Goal: Navigation & Orientation: Find specific page/section

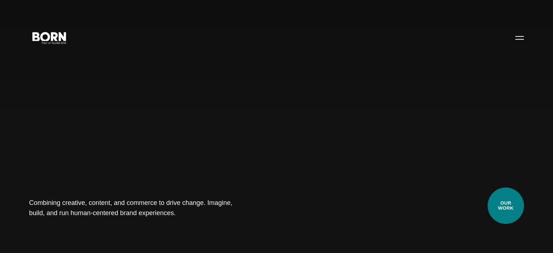
click at [509, 213] on link "Our Work" at bounding box center [505, 205] width 36 height 36
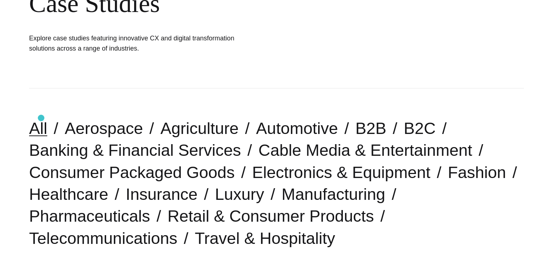
scroll to position [145, 0]
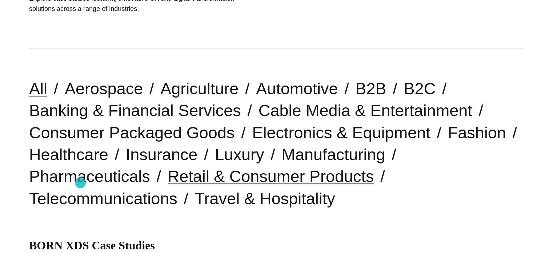
click at [168, 182] on link "Retail & Consumer Products" at bounding box center [271, 176] width 206 height 19
